Goal: Information Seeking & Learning: Learn about a topic

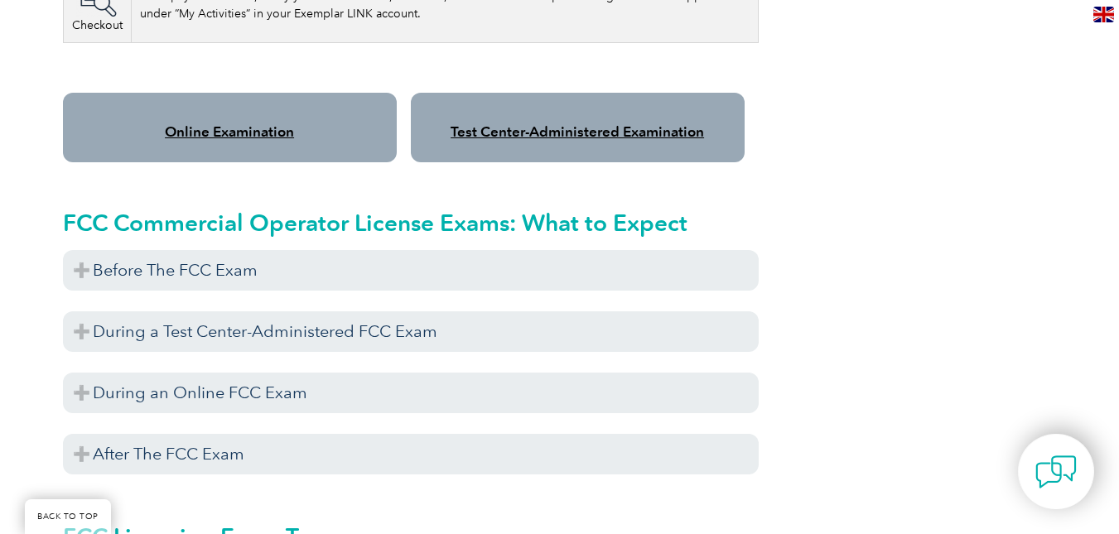
scroll to position [1408, 0]
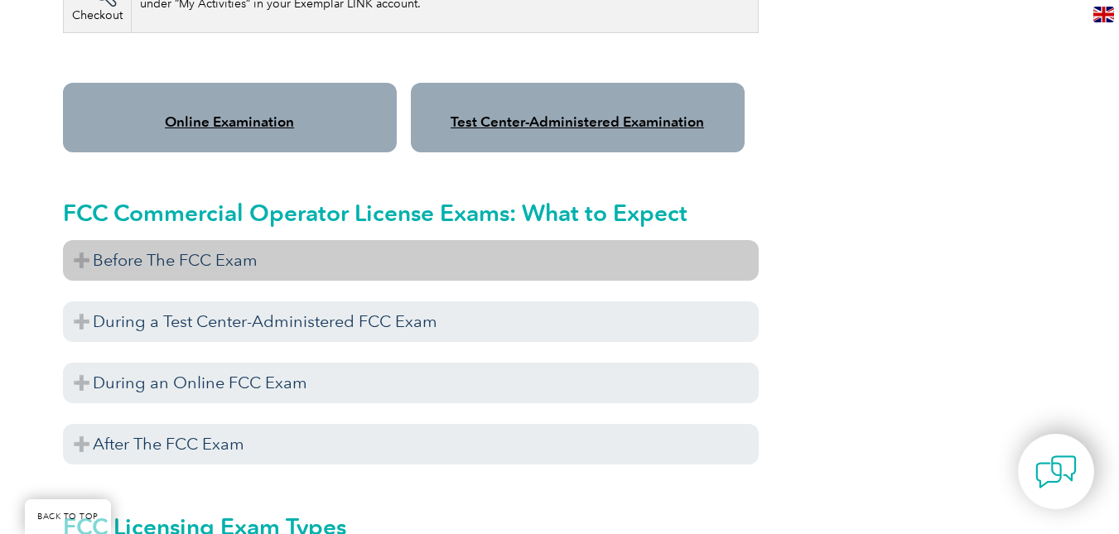
click at [84, 240] on h3 "Before The FCC Exam" at bounding box center [411, 260] width 696 height 41
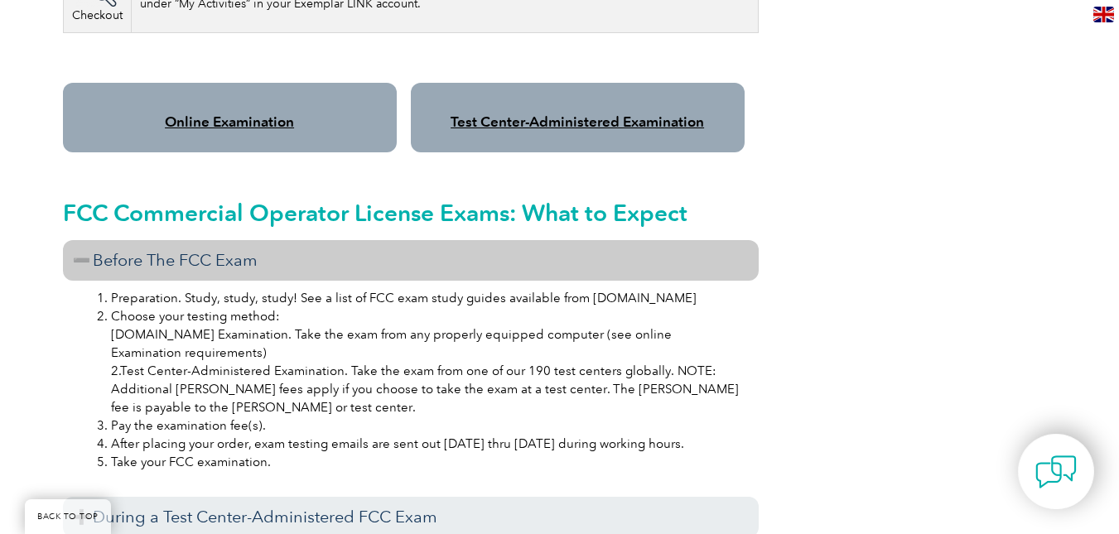
click at [78, 240] on h3 "Before The FCC Exam" at bounding box center [411, 260] width 696 height 41
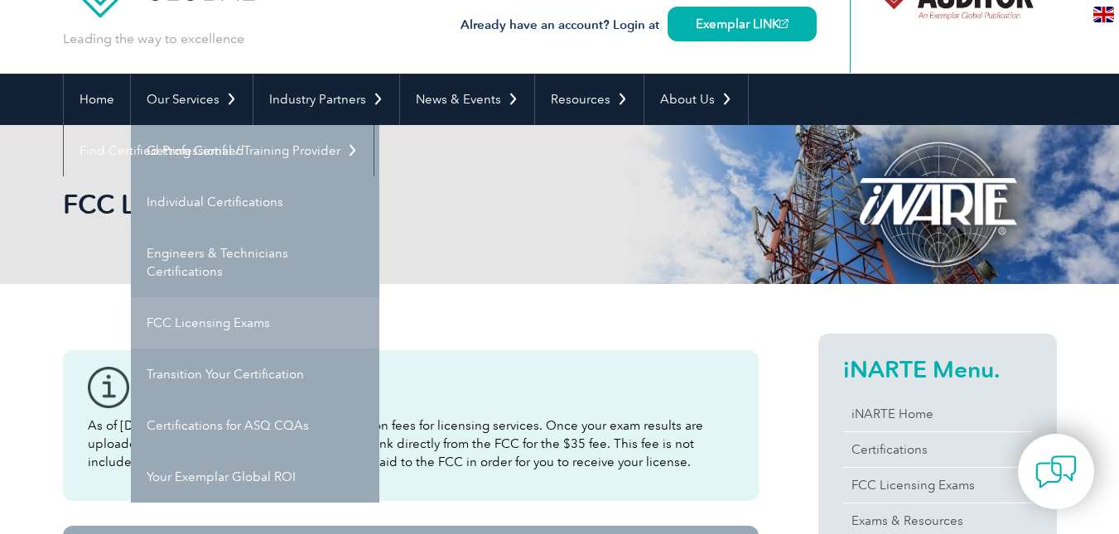
scroll to position [83, 0]
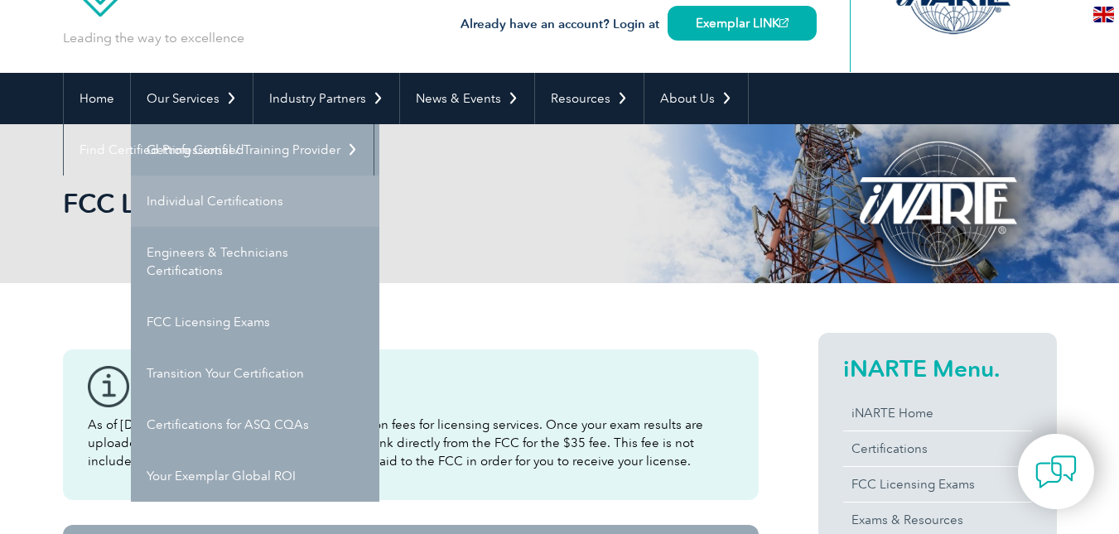
click at [278, 200] on link "Individual Certifications" at bounding box center [255, 201] width 249 height 51
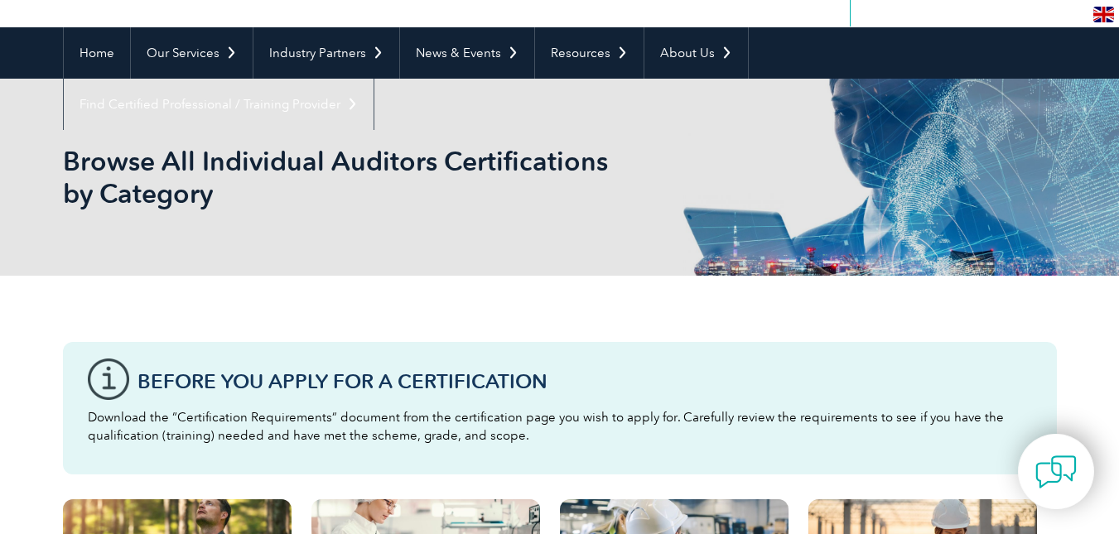
scroll to position [83, 0]
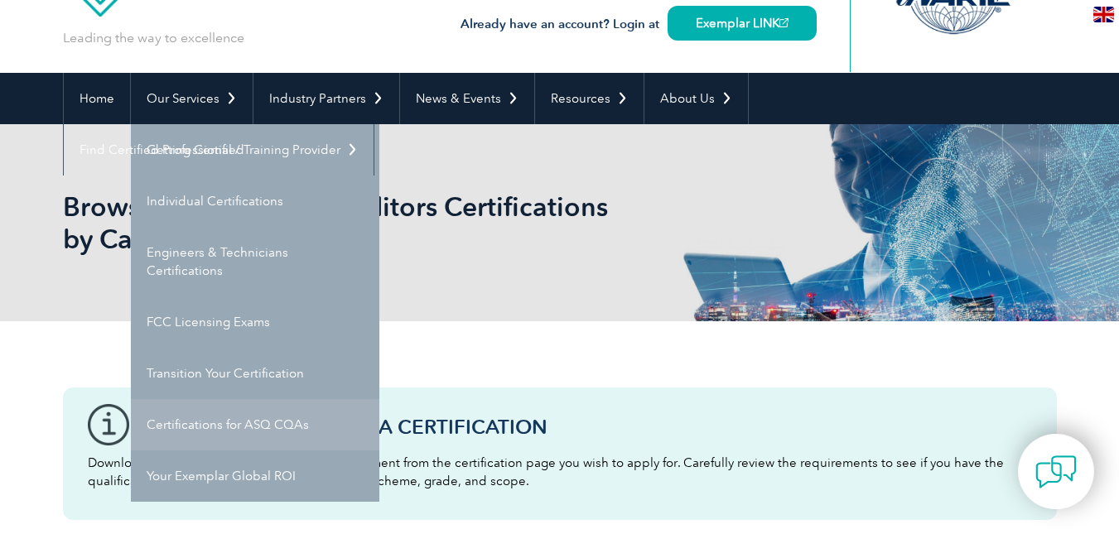
click at [195, 418] on link "Certifications for ASQ CQAs" at bounding box center [255, 424] width 249 height 51
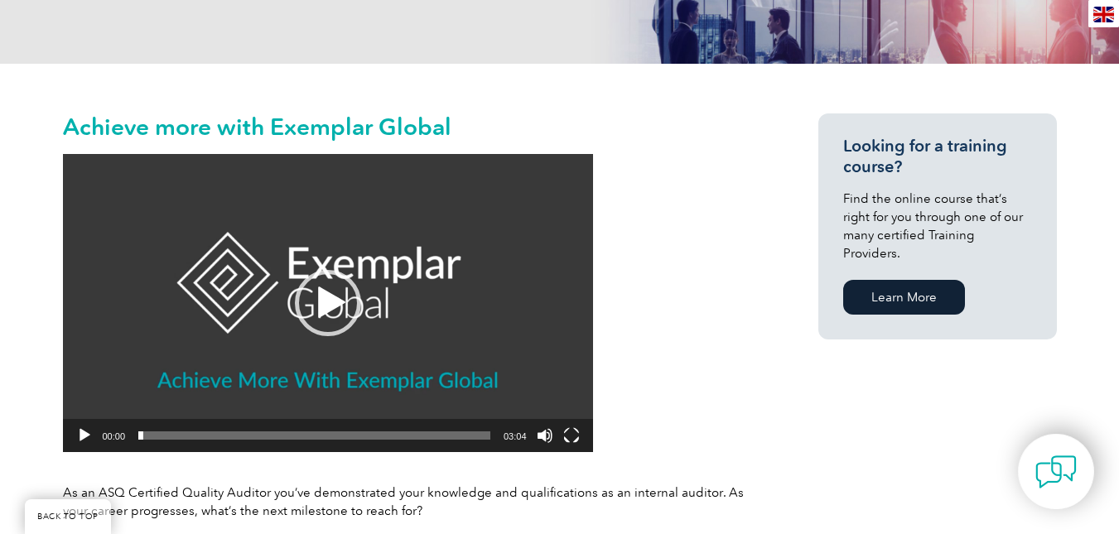
scroll to position [331, 0]
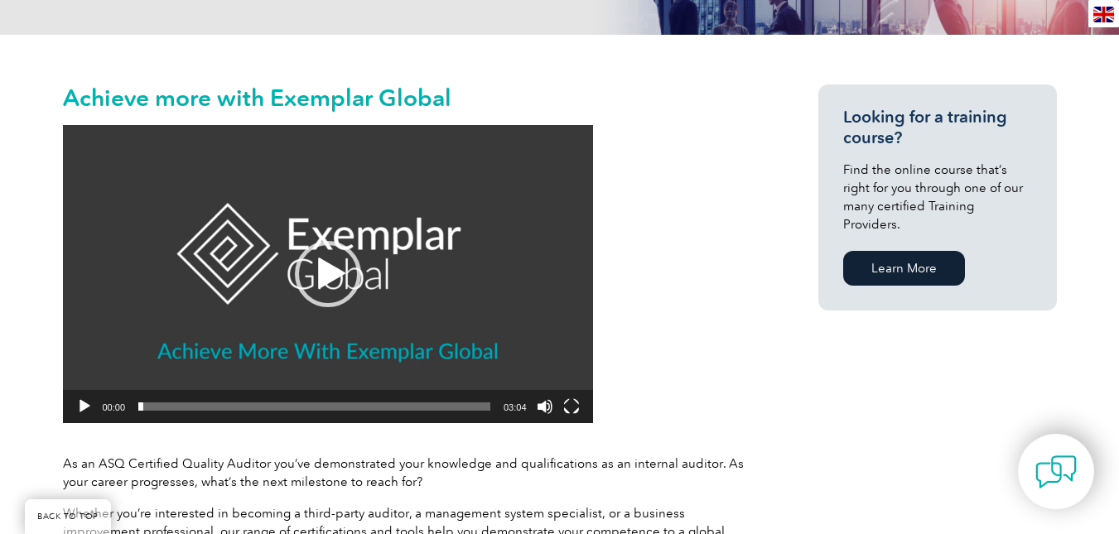
click at [76, 398] on div "Video Player" at bounding box center [84, 406] width 27 height 33
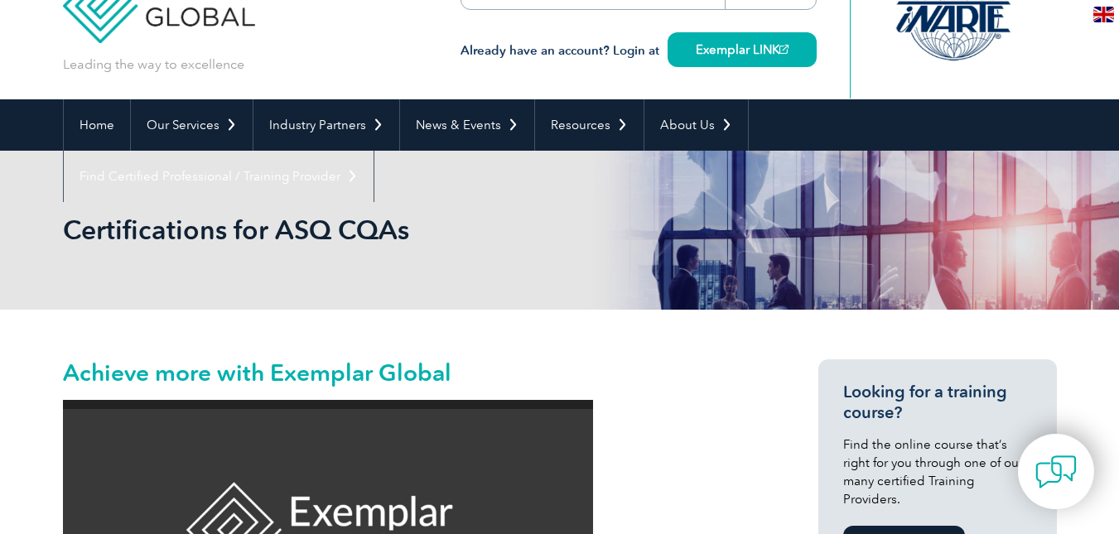
scroll to position [0, 0]
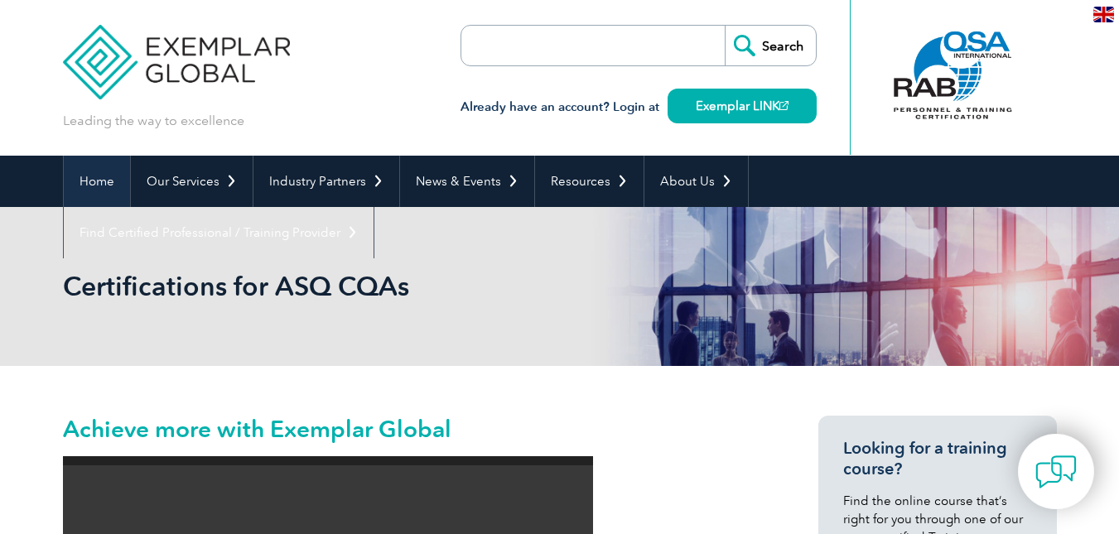
click at [100, 179] on link "Home" at bounding box center [97, 181] width 66 height 51
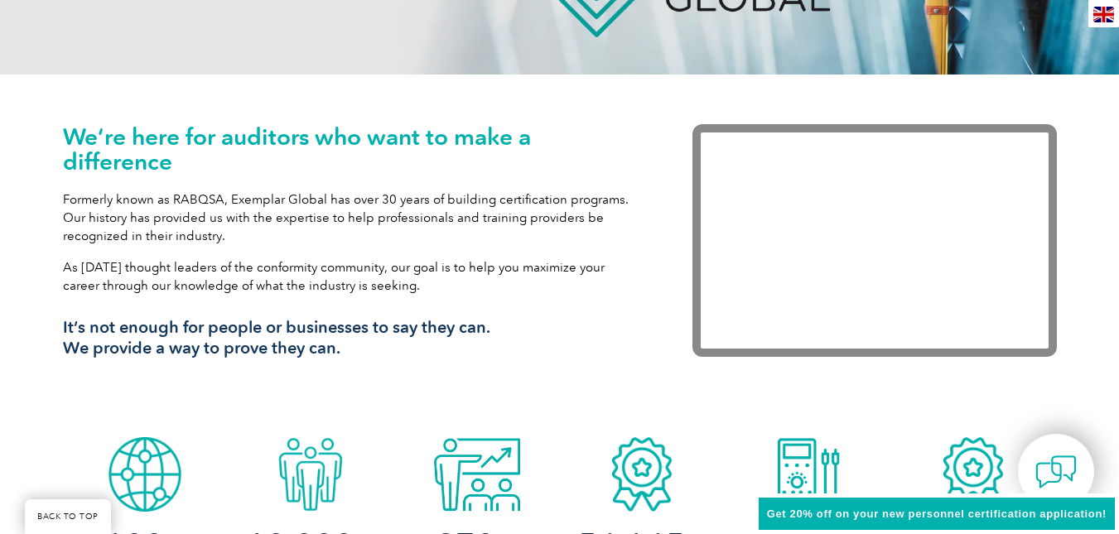
scroll to position [497, 0]
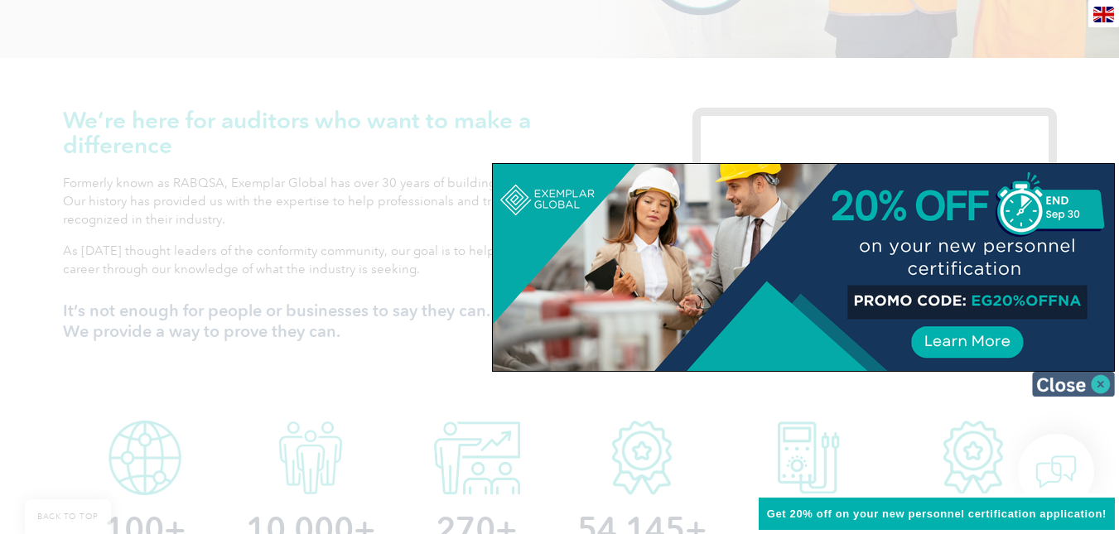
click at [1095, 388] on img at bounding box center [1073, 384] width 83 height 25
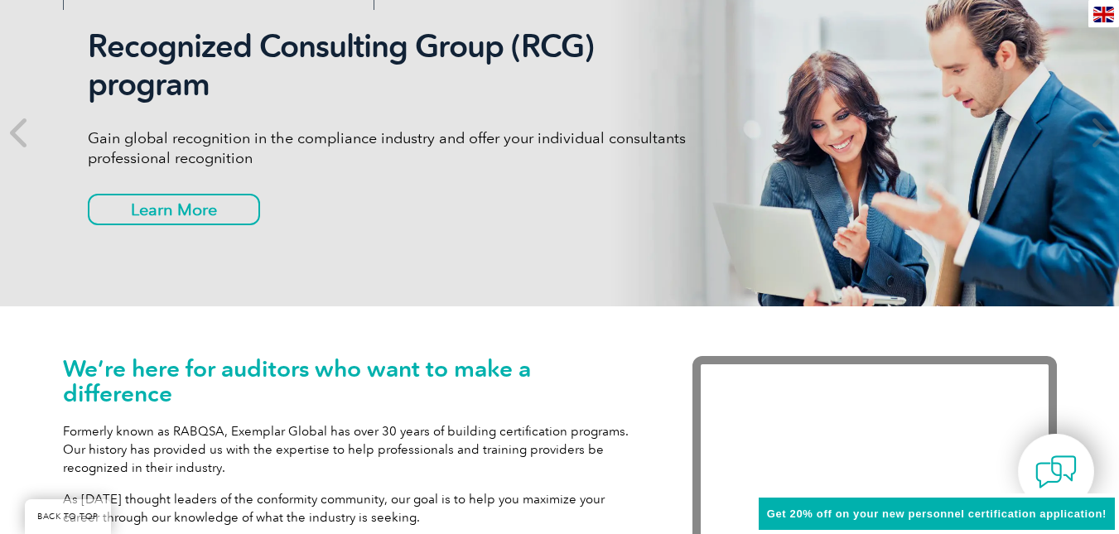
scroll to position [0, 0]
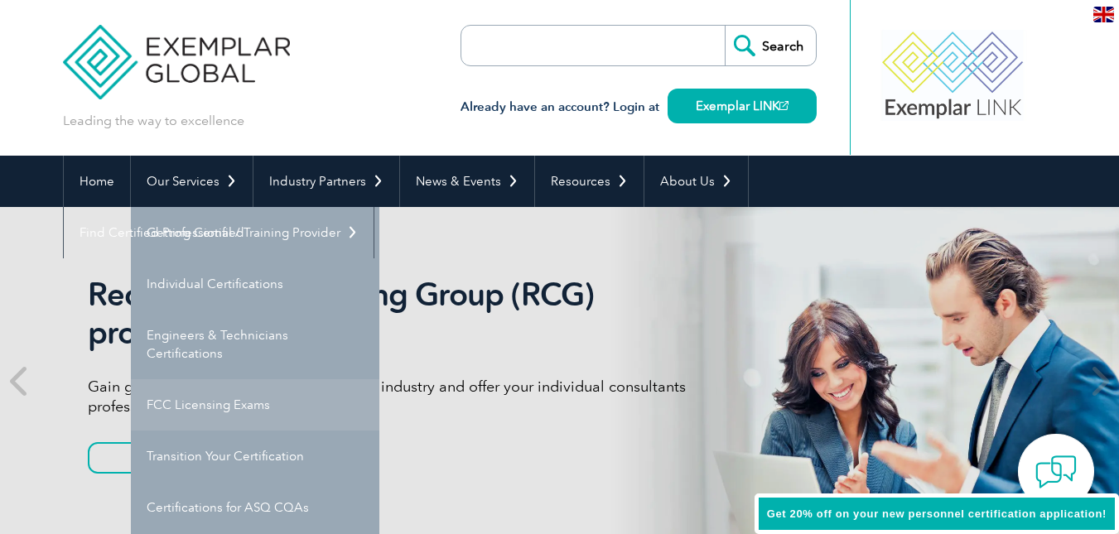
click at [186, 403] on link "FCC Licensing Exams" at bounding box center [255, 404] width 249 height 51
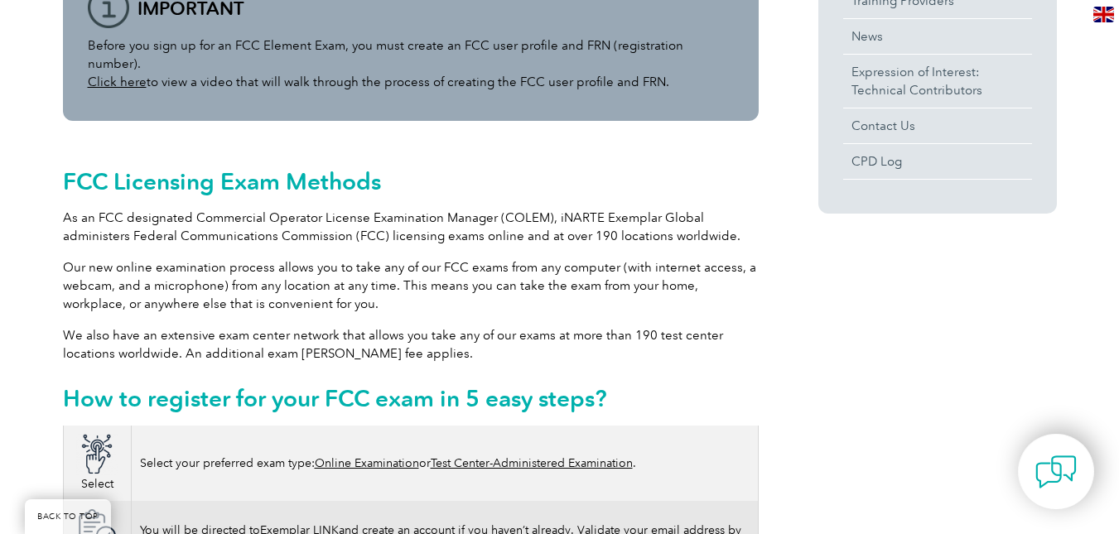
scroll to position [663, 0]
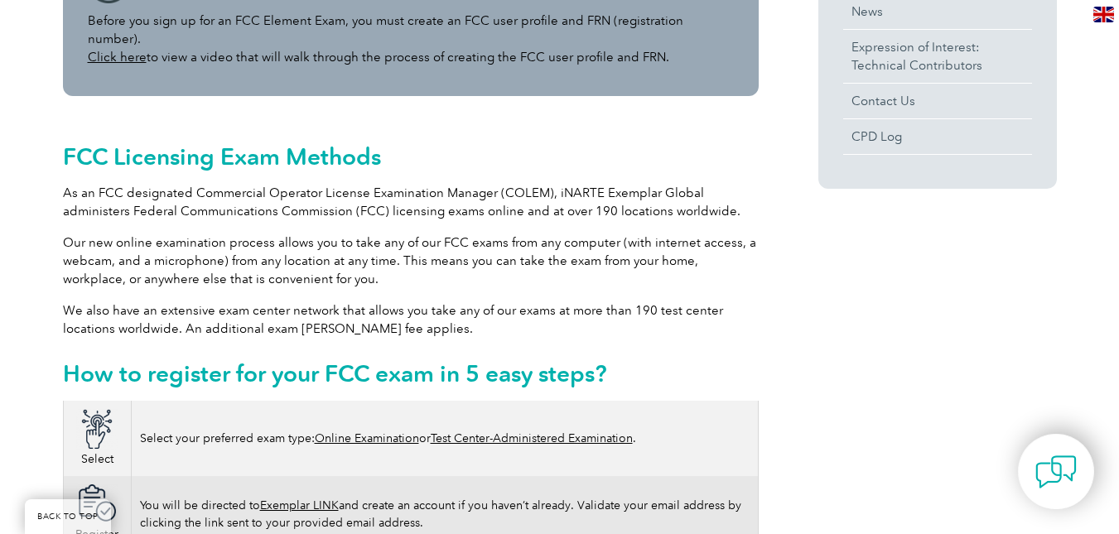
click at [376, 432] on link "Online Examination" at bounding box center [367, 439] width 104 height 14
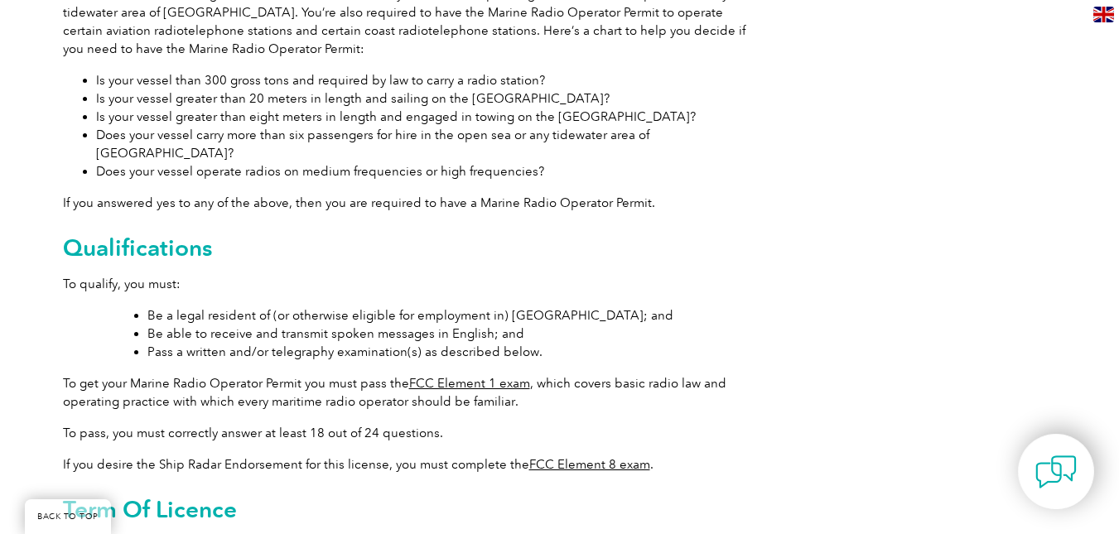
scroll to position [628, 0]
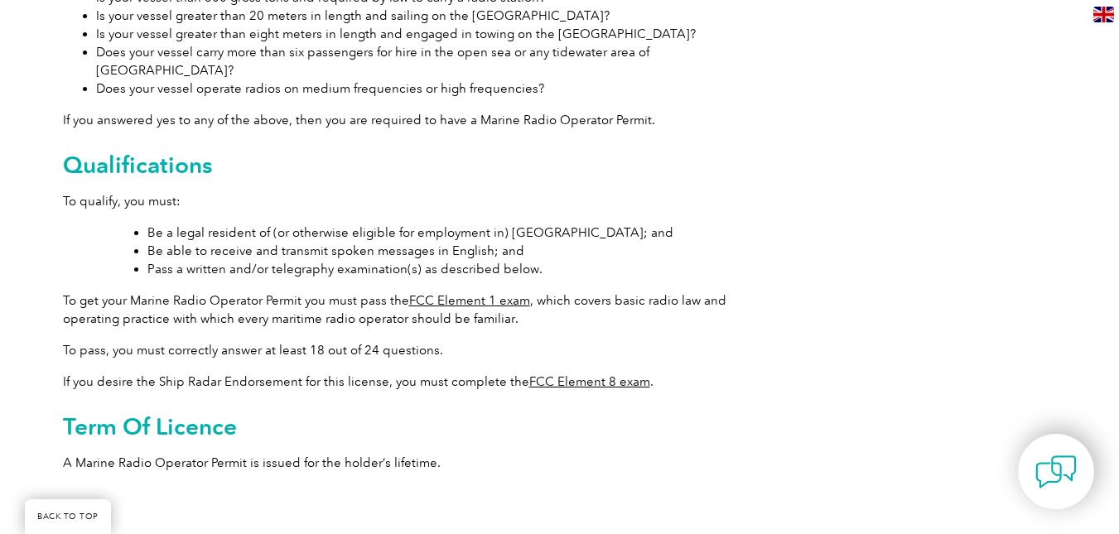
click at [467, 293] on link "FCC Element 1 exam" at bounding box center [469, 300] width 121 height 15
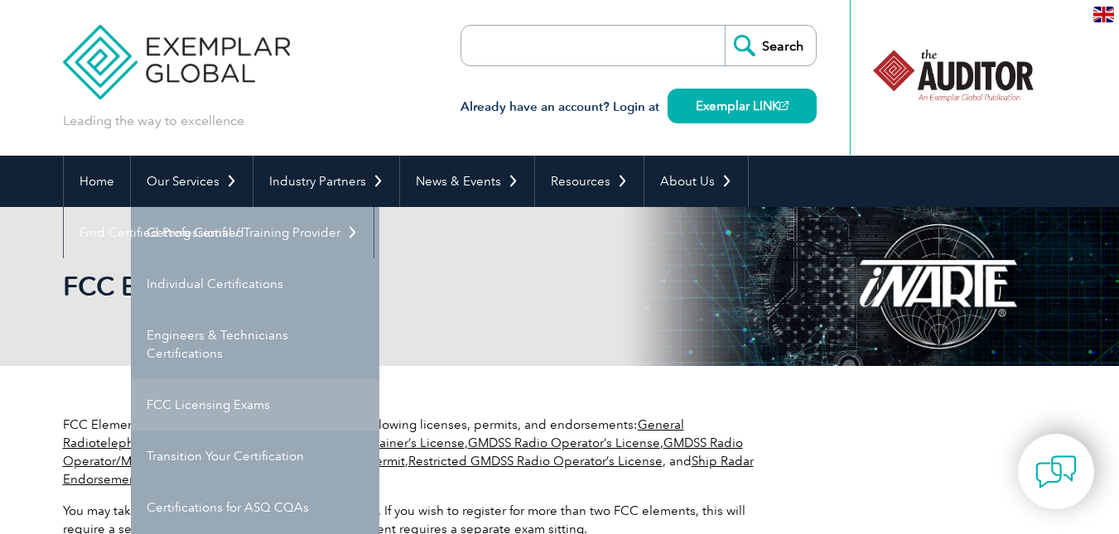
click at [211, 412] on link "FCC Licensing Exams" at bounding box center [255, 404] width 249 height 51
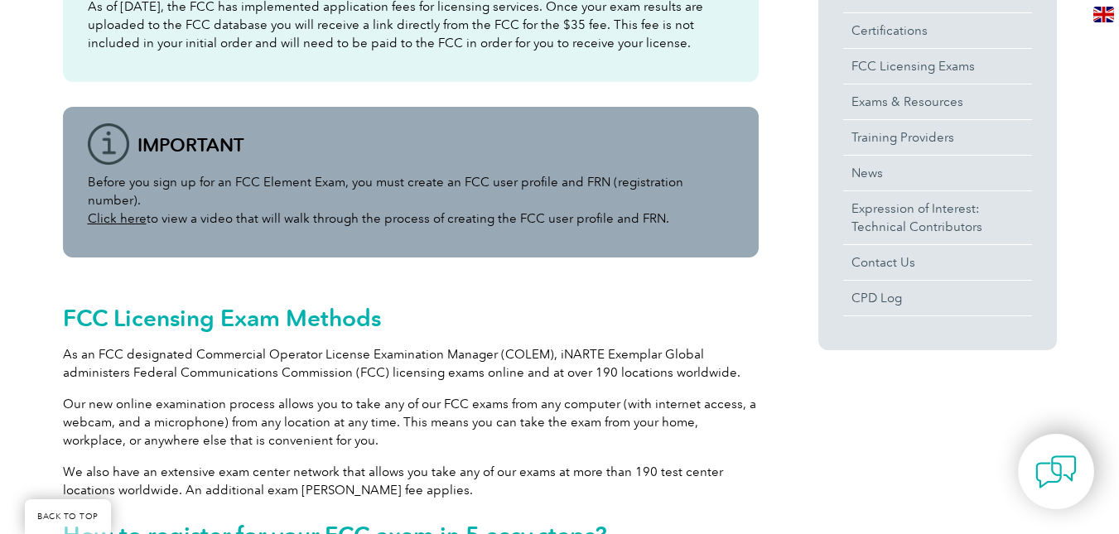
scroll to position [746, 0]
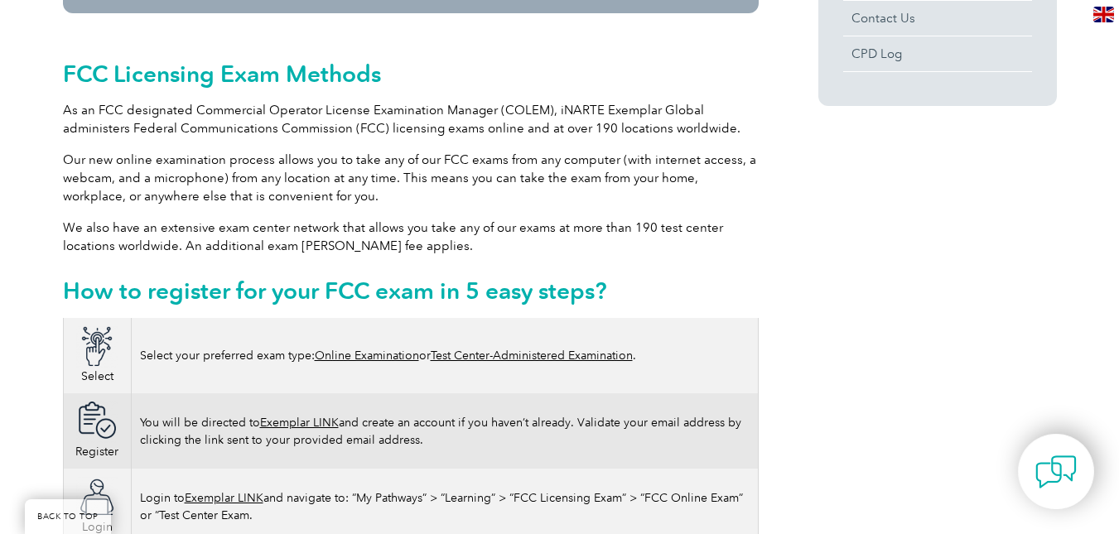
click at [389, 349] on link "Online Examination" at bounding box center [367, 356] width 104 height 14
click at [369, 349] on link "Online Examination" at bounding box center [367, 356] width 104 height 14
